Goal: Navigation & Orientation: Find specific page/section

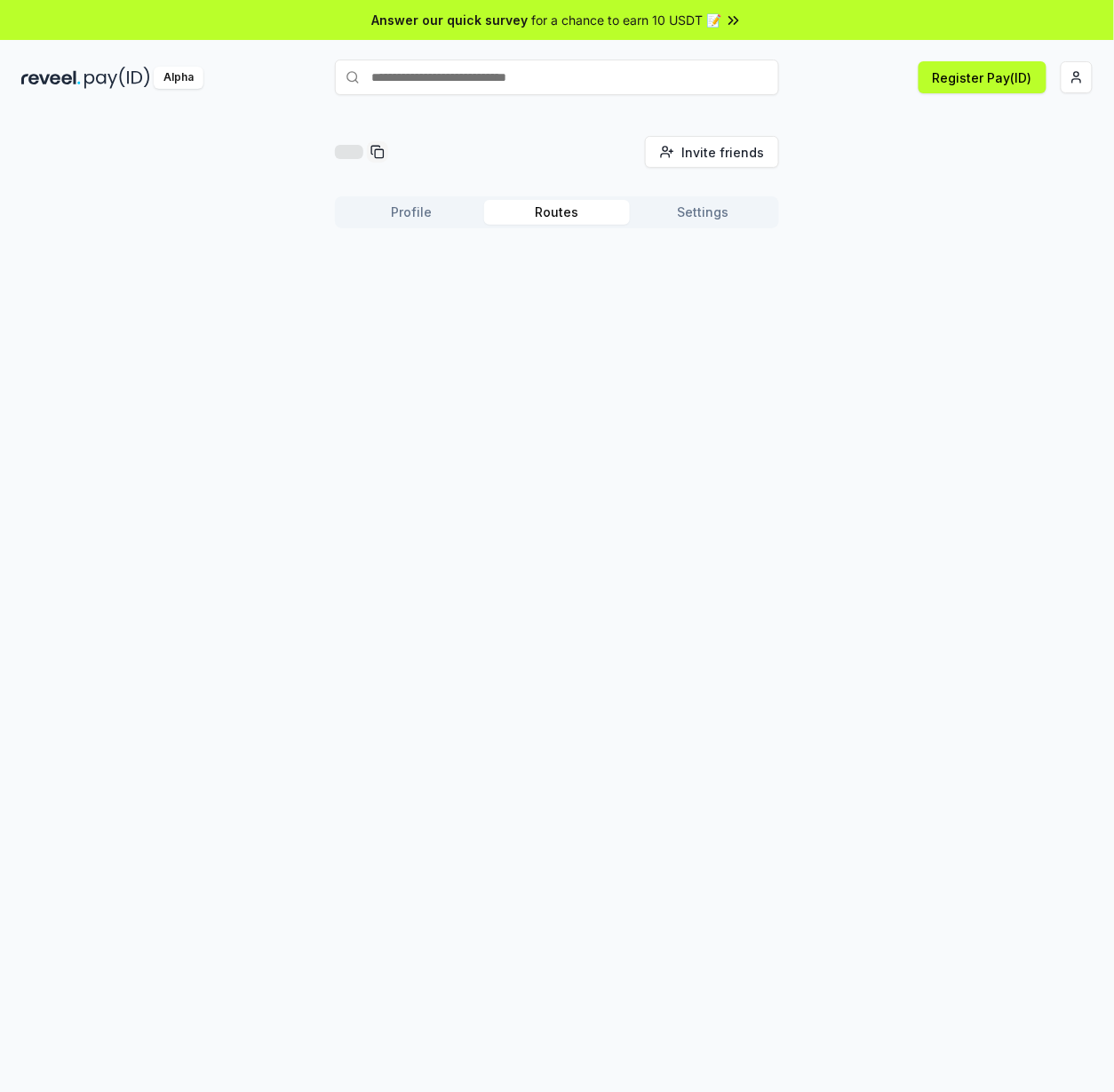
click at [541, 208] on button "Routes" at bounding box center [556, 213] width 145 height 25
click at [670, 211] on button "Settings" at bounding box center [702, 213] width 145 height 25
click at [416, 211] on button "Profile" at bounding box center [411, 213] width 145 height 25
click at [519, 212] on button "Routes" at bounding box center [556, 213] width 145 height 25
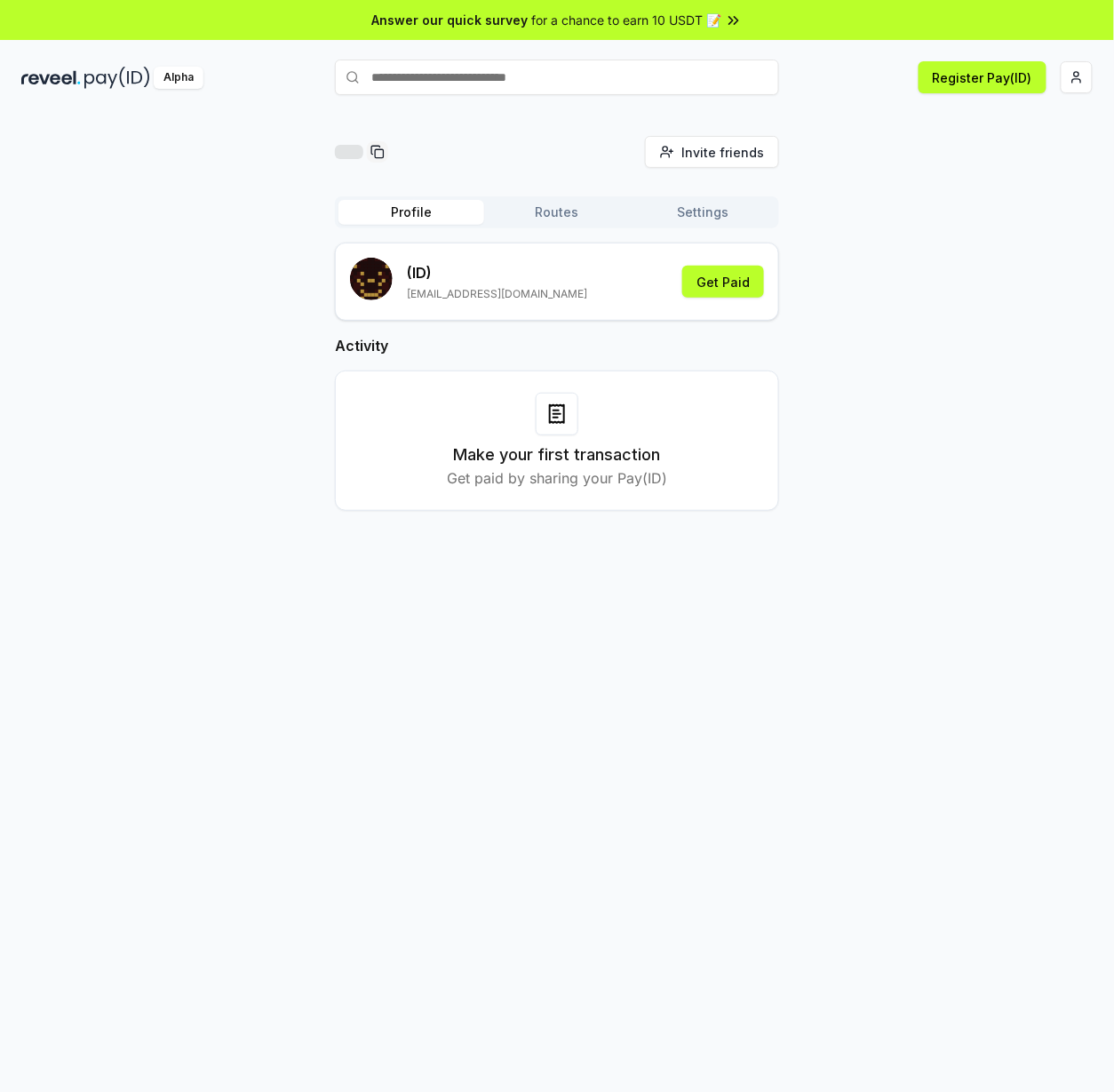
click at [396, 221] on button "Profile" at bounding box center [411, 213] width 145 height 25
click at [1075, 76] on html "Answer our quick survey for a chance to earn 10 USDT 📝 Alpha Register Pay(ID) I…" at bounding box center [557, 546] width 1114 height 1092
click at [591, 221] on html "Answer our quick survey for a chance to earn 10 USDT 📝 Alpha Register Pay(ID) I…" at bounding box center [557, 546] width 1114 height 1092
click at [556, 221] on button "Routes" at bounding box center [556, 213] width 145 height 25
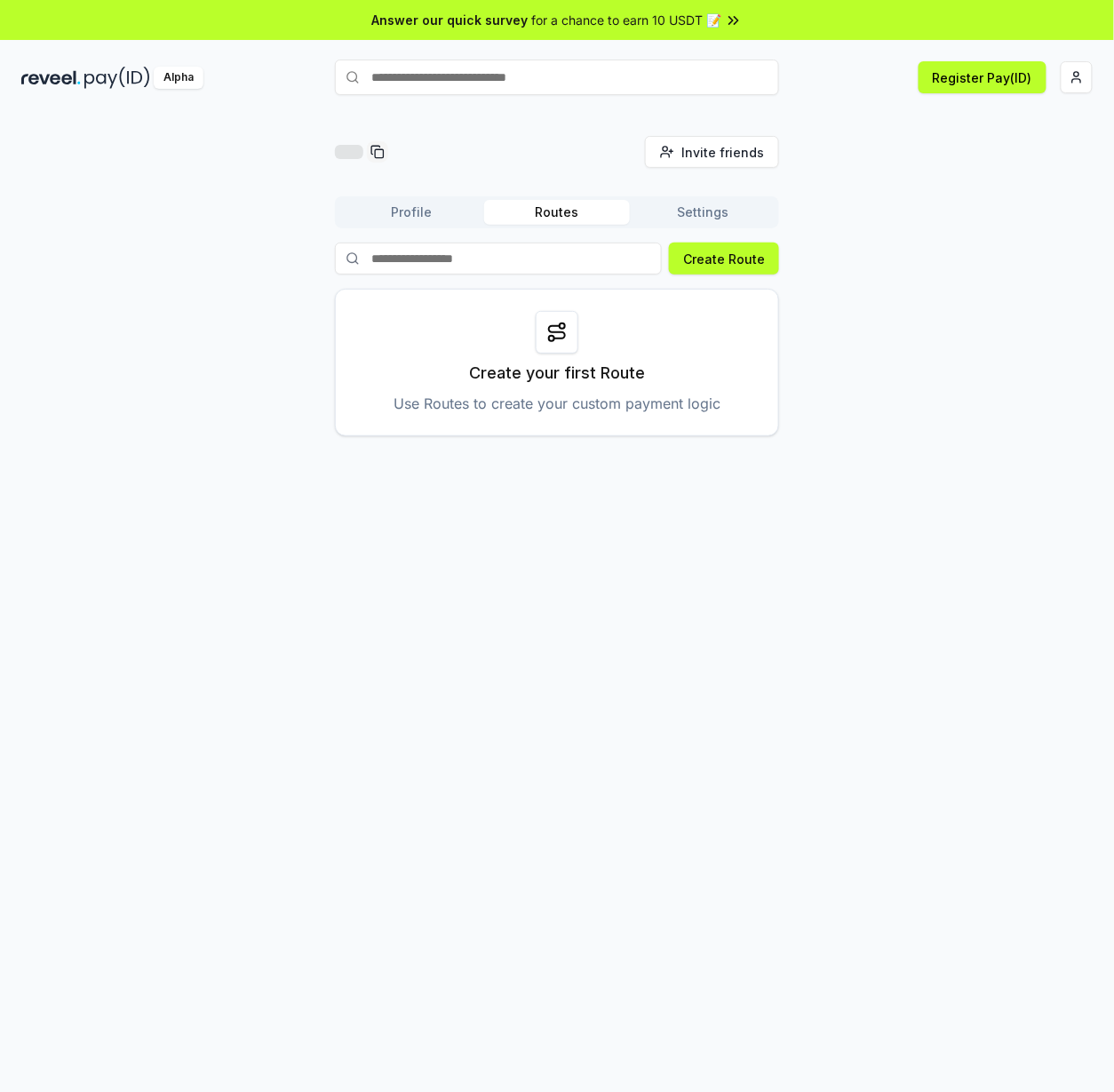
click at [442, 211] on button "Profile" at bounding box center [411, 213] width 145 height 25
